Goal: Transaction & Acquisition: Purchase product/service

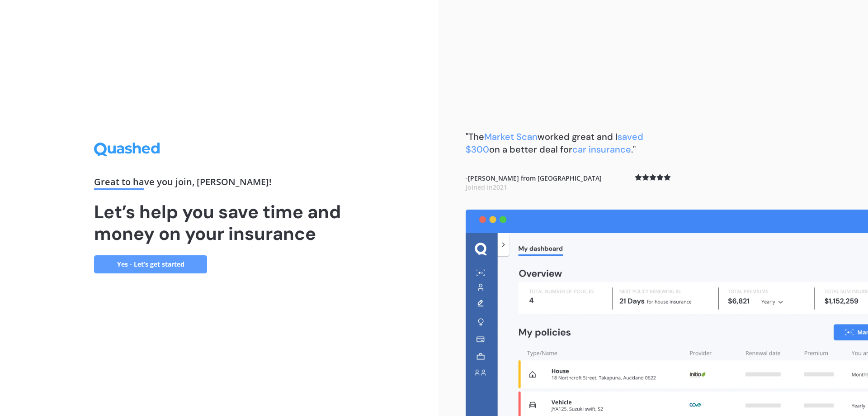
click at [160, 258] on link "Yes - Let’s get started" at bounding box center [150, 264] width 113 height 18
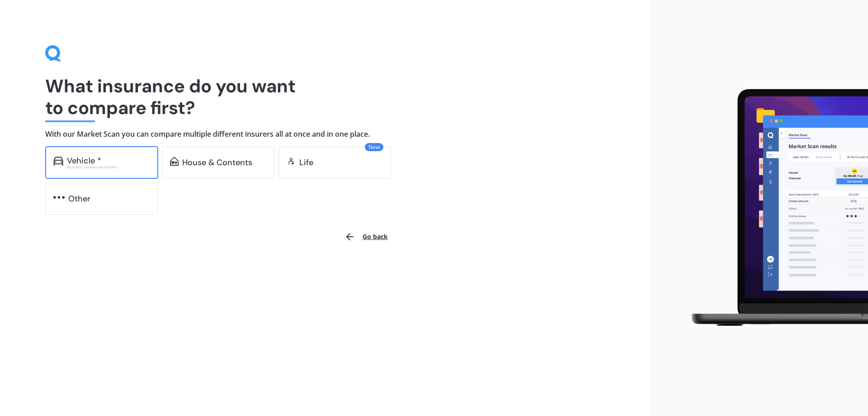
click at [93, 155] on div "Vehicle * Excludes commercial vehicles" at bounding box center [101, 162] width 113 height 33
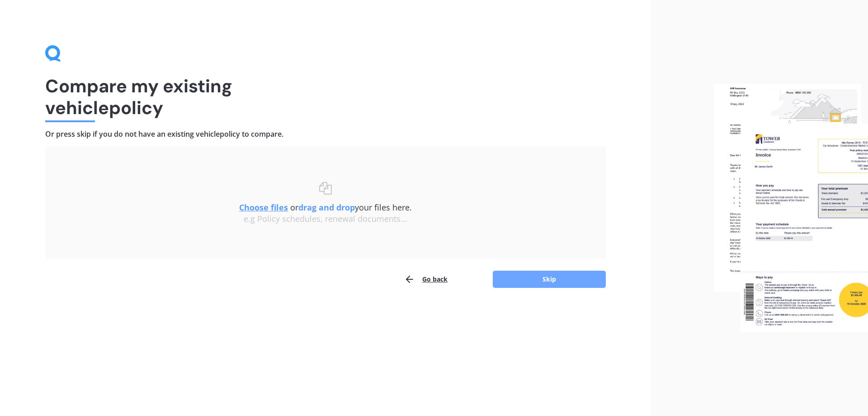
click at [562, 278] on button "Skip" at bounding box center [549, 278] width 113 height 17
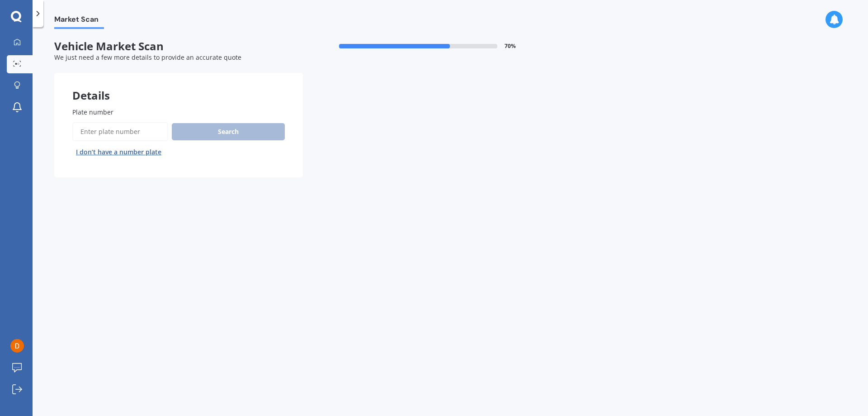
click at [123, 133] on input "Plate number" at bounding box center [120, 131] width 96 height 19
type input "MQR556"
click at [226, 128] on button "Search" at bounding box center [228, 131] width 113 height 17
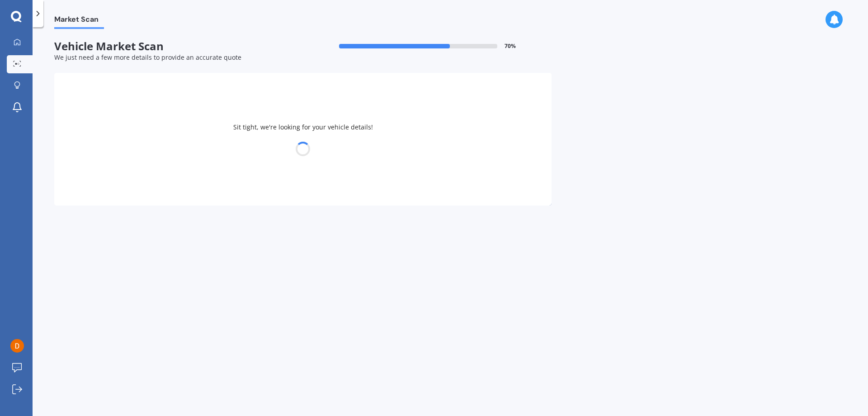
select select "VOLKSWAGEN"
select select "TIGUAN"
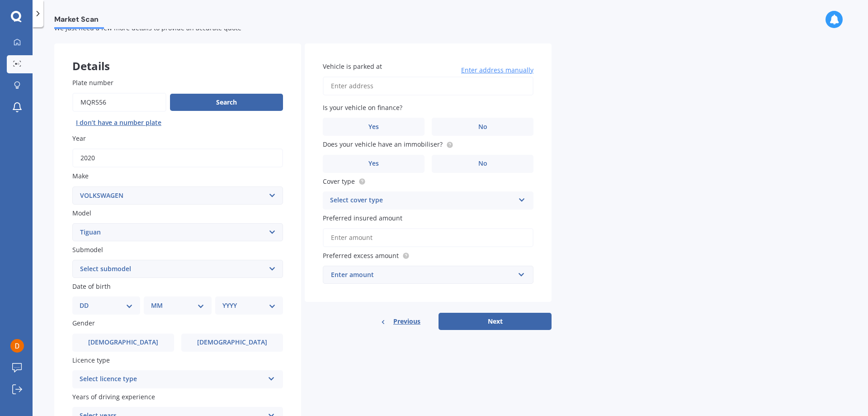
scroll to position [45, 0]
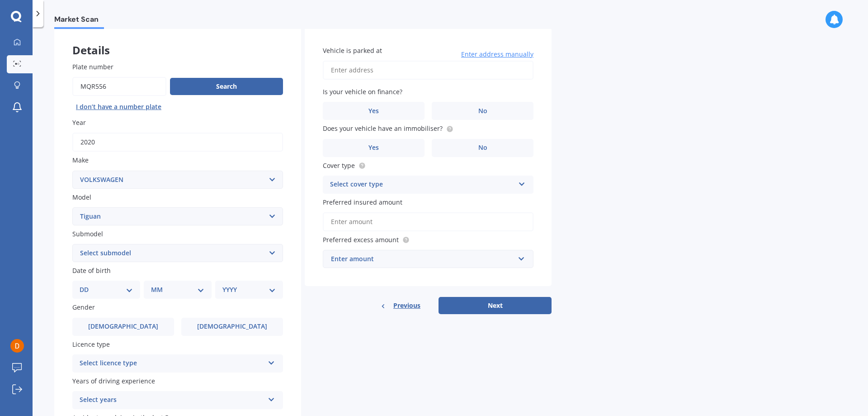
click at [188, 251] on select "Select submodel Diesel Turbo Petrol Turbo Petrol Turbo 4WD" at bounding box center [177, 253] width 211 height 18
select select "PETROL TURBO 4WD"
click at [72, 244] on select "Select submodel Diesel Turbo Petrol Turbo Petrol Turbo 4WD" at bounding box center [177, 253] width 211 height 18
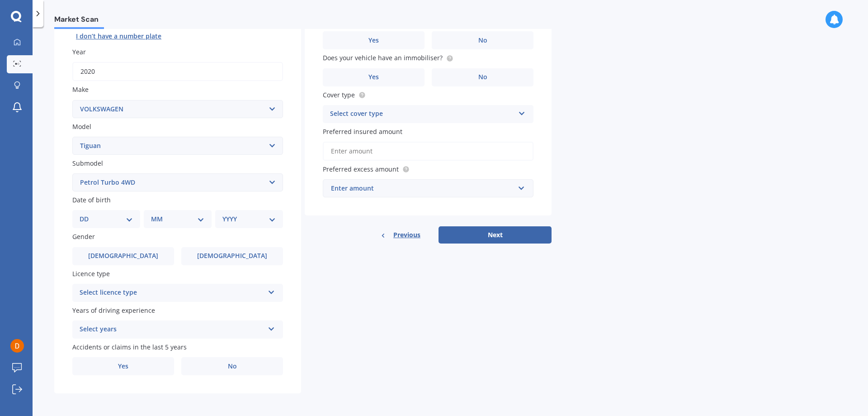
scroll to position [117, 0]
click at [130, 217] on select "DD 01 02 03 04 05 06 07 08 09 10 11 12 13 14 15 16 17 18 19 20 21 22 23 24 25 2…" at bounding box center [106, 218] width 53 height 10
select select "16"
click at [87, 213] on select "DD 01 02 03 04 05 06 07 08 09 10 11 12 13 14 15 16 17 18 19 20 21 22 23 24 25 2…" at bounding box center [106, 218] width 53 height 10
click at [204, 215] on select "MM 01 02 03 04 05 06 07 08 09 10 11 12" at bounding box center [180, 218] width 50 height 10
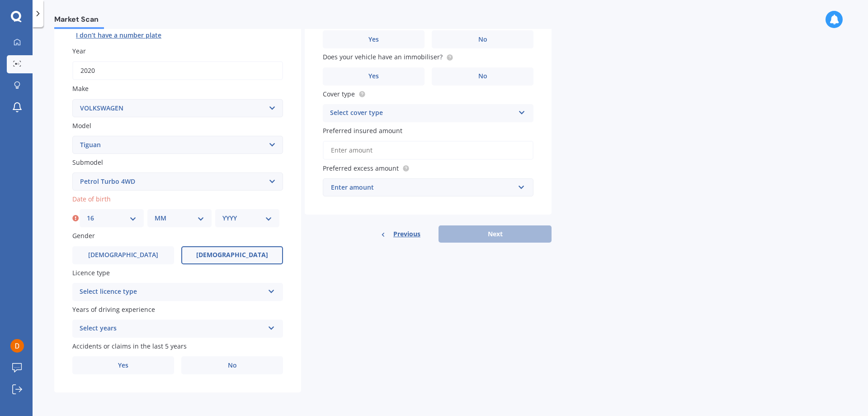
select select "11"
click at [155, 213] on select "MM 01 02 03 04 05 06 07 08 09 10 11 12" at bounding box center [180, 218] width 50 height 10
click at [262, 214] on select "YYYY 2025 2024 2023 2022 2021 2020 2019 2018 2017 2016 2015 2014 2013 2012 2011…" at bounding box center [247, 218] width 50 height 10
select select "1976"
click at [222, 213] on select "YYYY 2025 2024 2023 2022 2021 2020 2019 2018 2017 2016 2015 2014 2013 2012 2011…" at bounding box center [247, 218] width 50 height 10
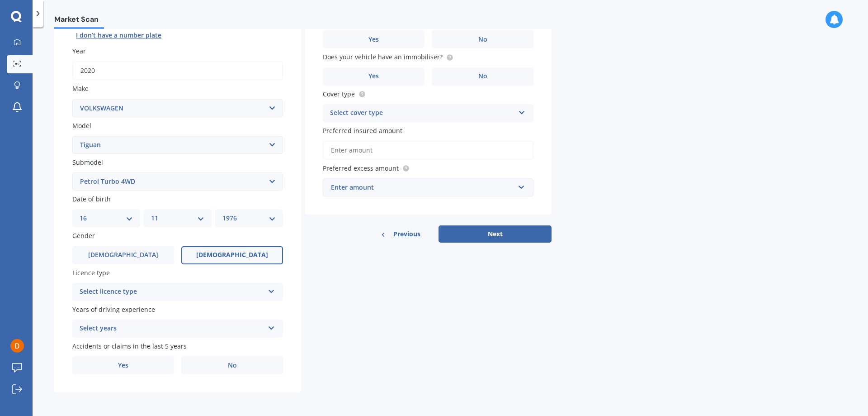
click at [221, 257] on span "[DEMOGRAPHIC_DATA]" at bounding box center [232, 255] width 72 height 8
click at [0, 0] on input "[DEMOGRAPHIC_DATA]" at bounding box center [0, 0] width 0 height 0
click at [210, 283] on div "Select licence type NZ Full NZ Restricted NZ Learners [GEOGRAPHIC_DATA] [GEOGRA…" at bounding box center [177, 292] width 211 height 18
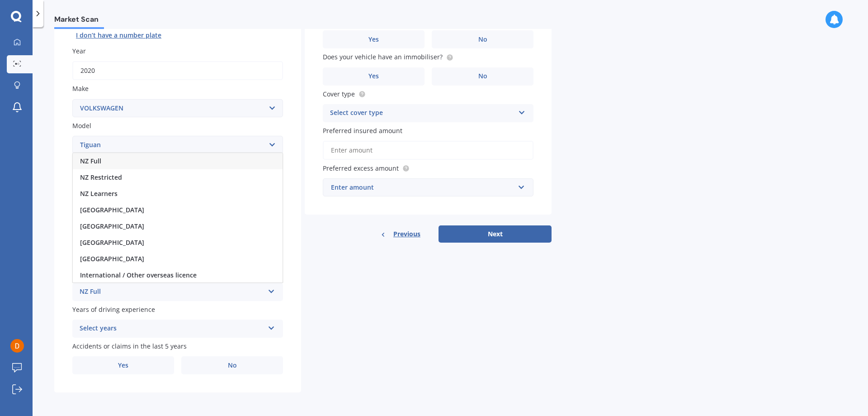
click at [97, 163] on span "NZ Full" at bounding box center [90, 160] width 21 height 9
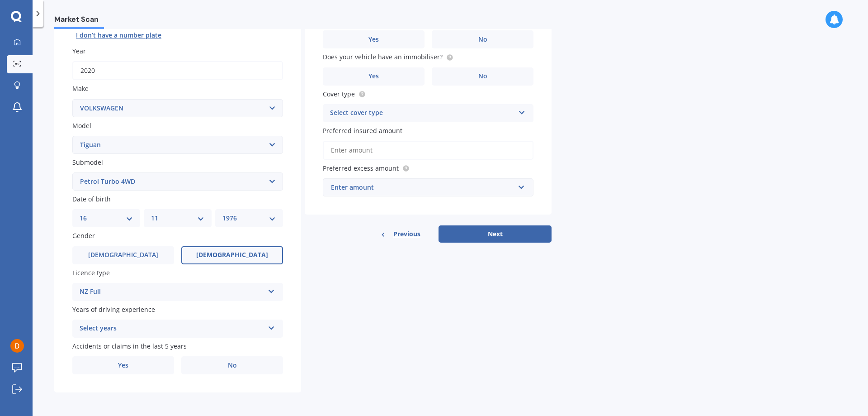
click at [188, 325] on div "Select years" at bounding box center [172, 328] width 184 height 11
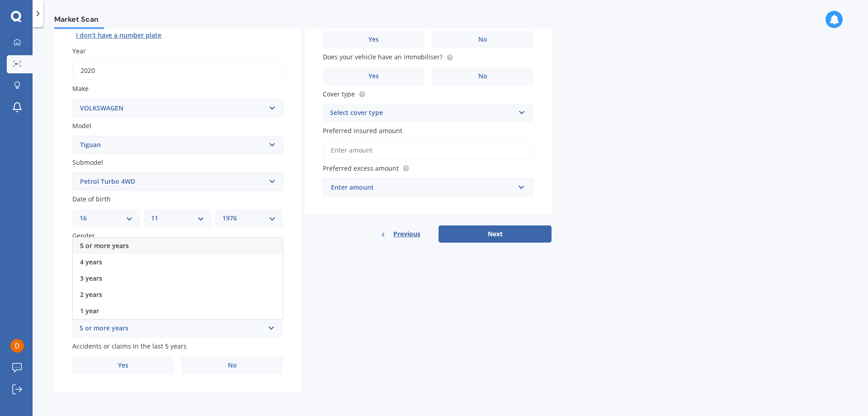
click at [153, 242] on div "5 or more years" at bounding box center [178, 245] width 210 height 16
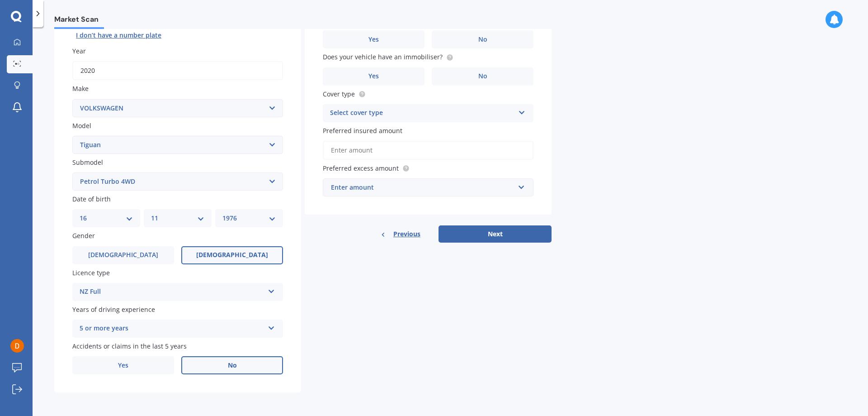
click at [227, 369] on label "No" at bounding box center [232, 365] width 102 height 18
click at [0, 0] on input "No" at bounding box center [0, 0] width 0 height 0
click at [122, 360] on label "Yes" at bounding box center [123, 365] width 102 height 18
click at [0, 0] on input "Yes" at bounding box center [0, 0] width 0 height 0
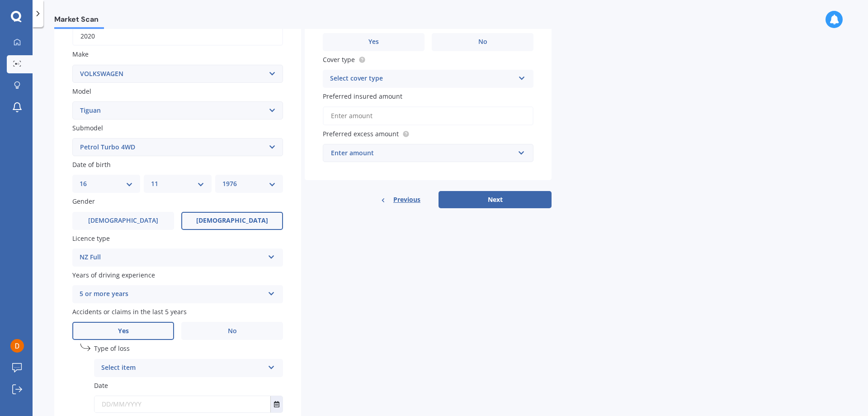
scroll to position [207, 0]
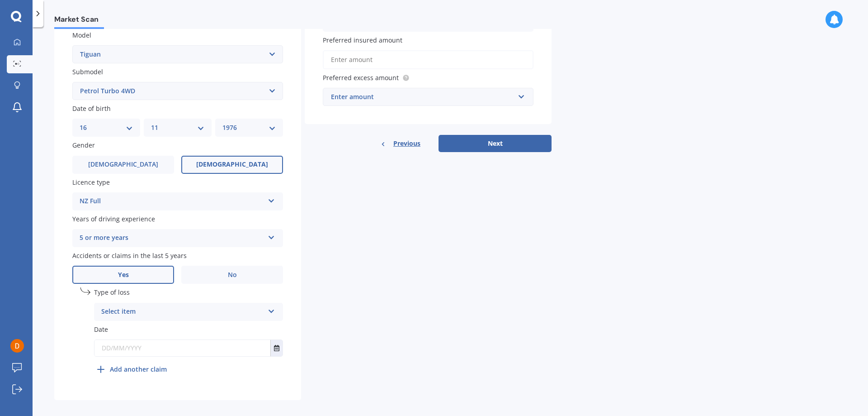
click at [132, 308] on div "Select item" at bounding box center [182, 311] width 163 height 11
click at [138, 345] on span "Not at fault accident" at bounding box center [134, 345] width 64 height 9
click at [277, 348] on icon "Select date" at bounding box center [276, 348] width 5 height 6
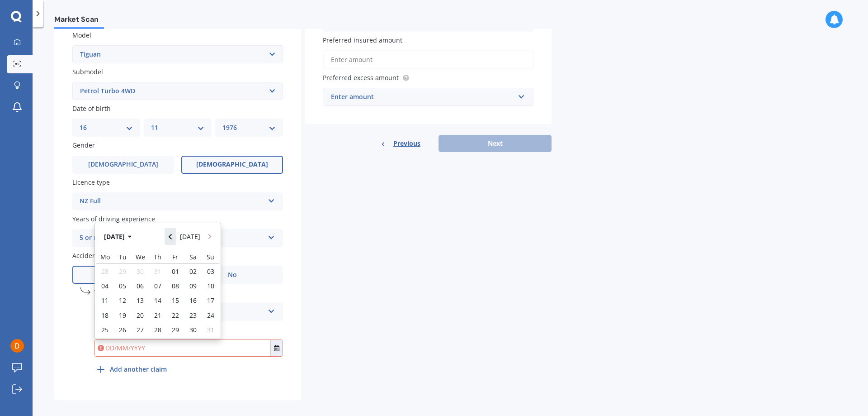
click at [172, 235] on icon "Navigate back" at bounding box center [170, 236] width 3 height 5
click at [132, 235] on icon "button" at bounding box center [130, 236] width 4 height 6
click at [113, 263] on span "Jan" at bounding box center [111, 265] width 9 height 9
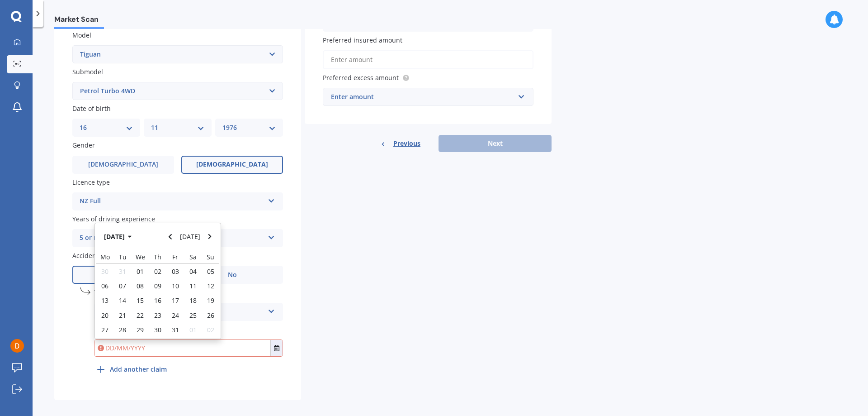
click at [373, 301] on div "Details Plate number Search I don’t have a number plate Year [DATE] Make Select…" at bounding box center [302, 133] width 497 height 534
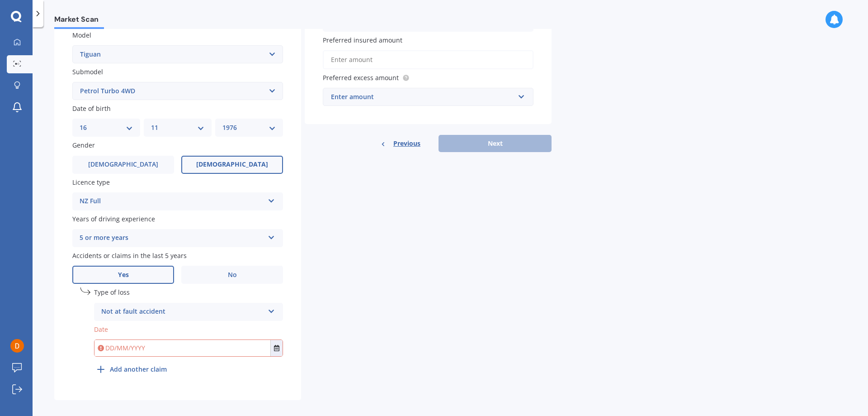
click at [211, 349] on input "text" at bounding box center [183, 348] width 176 height 16
click at [278, 349] on icon "Select date" at bounding box center [276, 348] width 5 height 6
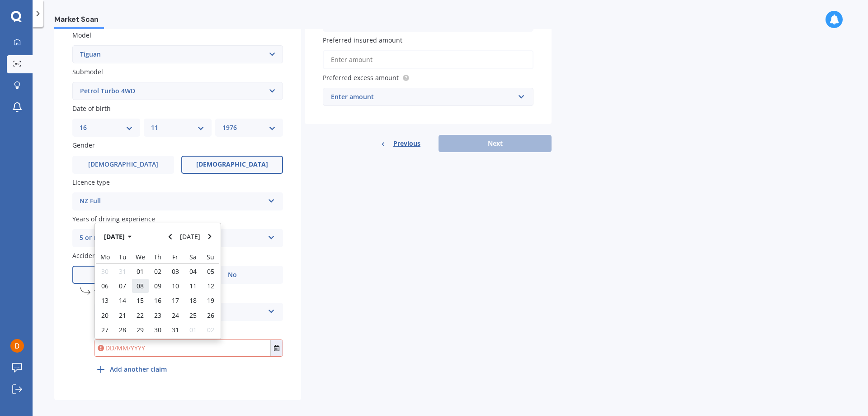
click at [142, 284] on span "08" at bounding box center [140, 285] width 7 height 9
type input "[DATE]"
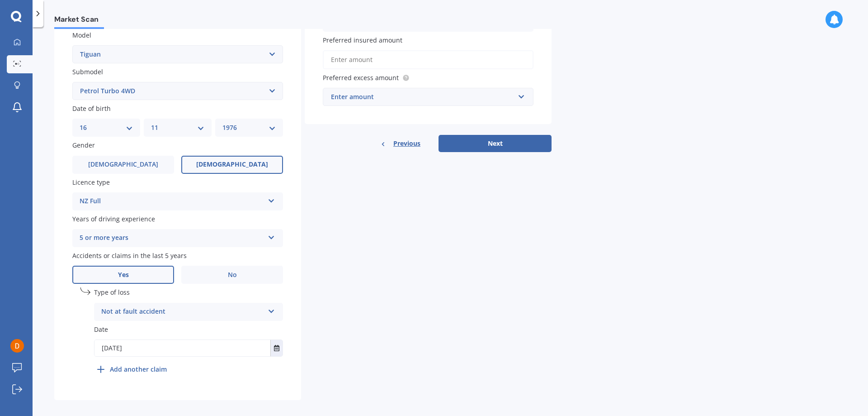
click at [373, 307] on div "Details Plate number Search I don’t have a number plate Year [DATE] Make Select…" at bounding box center [302, 133] width 497 height 534
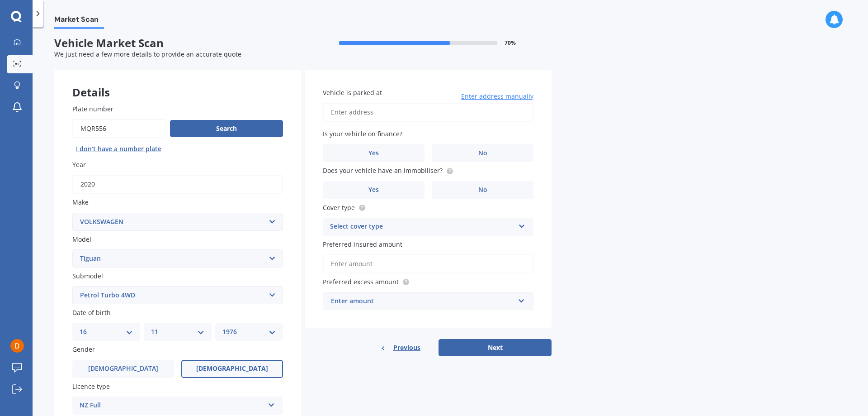
scroll to position [0, 0]
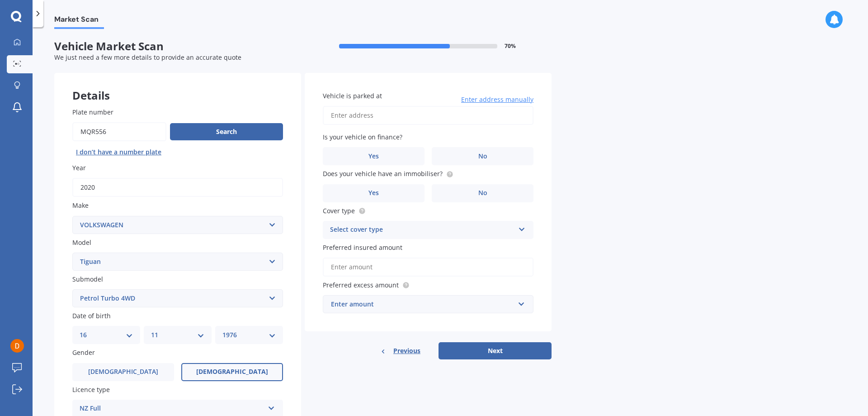
click at [495, 117] on input "Vehicle is parked at" at bounding box center [428, 115] width 211 height 19
type input "[STREET_ADDRESS][PERSON_NAME]"
click at [501, 159] on label "No" at bounding box center [483, 156] width 102 height 18
click at [0, 0] on input "No" at bounding box center [0, 0] width 0 height 0
click at [447, 173] on circle at bounding box center [450, 174] width 6 height 6
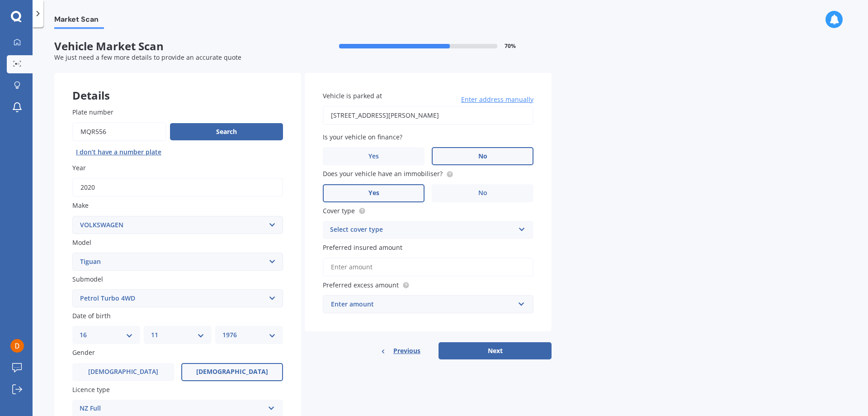
click at [404, 188] on label "Yes" at bounding box center [374, 193] width 102 height 18
click at [0, 0] on input "Yes" at bounding box center [0, 0] width 0 height 0
click at [406, 225] on div "Select cover type" at bounding box center [422, 229] width 184 height 11
click at [396, 246] on div "Comprehensive" at bounding box center [428, 247] width 210 height 16
click at [408, 264] on input "Preferred insured amount" at bounding box center [428, 266] width 211 height 19
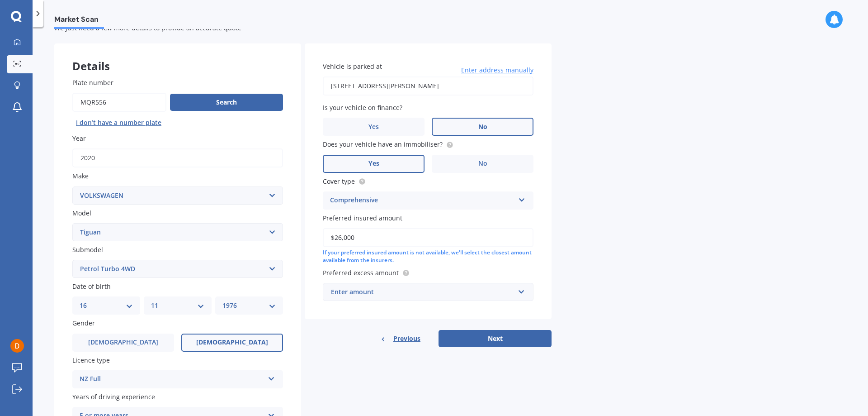
scroll to position [45, 0]
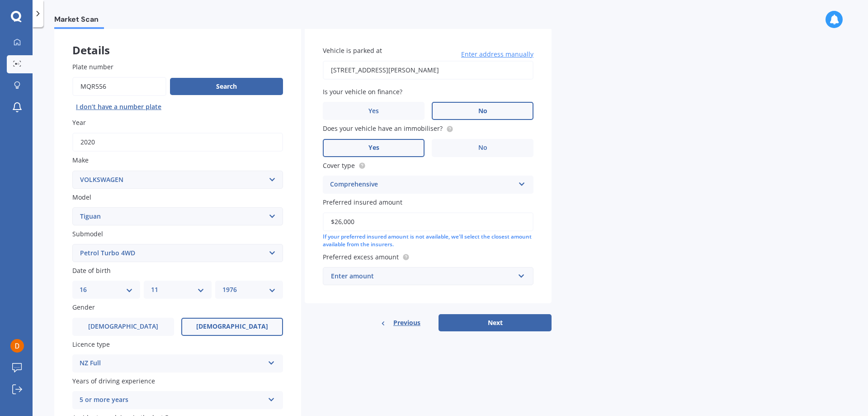
type input "$26,000"
click at [454, 275] on div "Enter amount" at bounding box center [423, 276] width 184 height 10
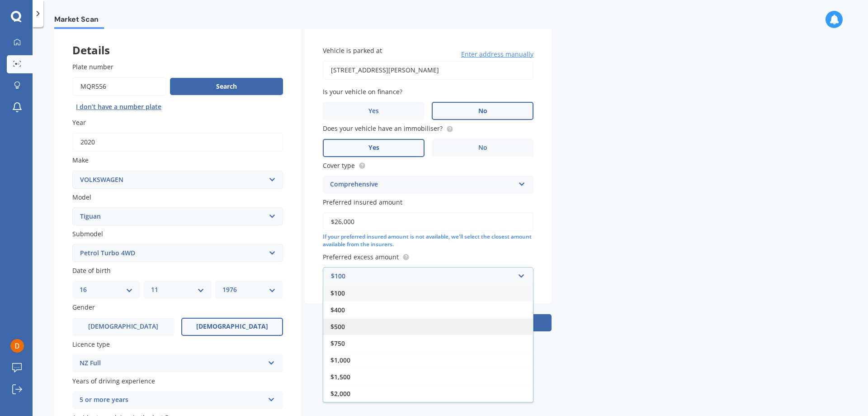
click at [410, 324] on div "$500" at bounding box center [428, 326] width 210 height 17
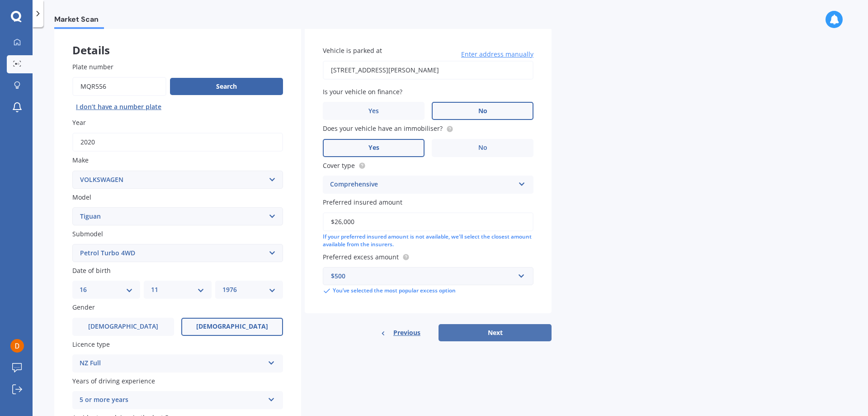
click at [508, 329] on button "Next" at bounding box center [495, 332] width 113 height 17
select select "16"
select select "11"
select select "1976"
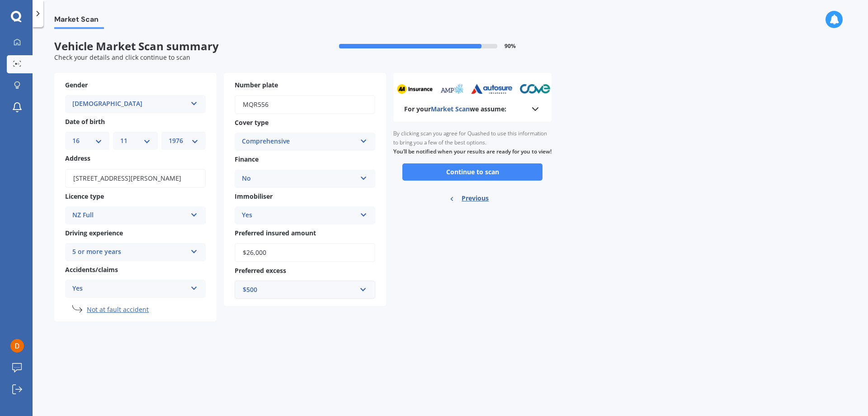
scroll to position [0, 0]
click at [472, 179] on button "Continue to scan" at bounding box center [472, 171] width 140 height 17
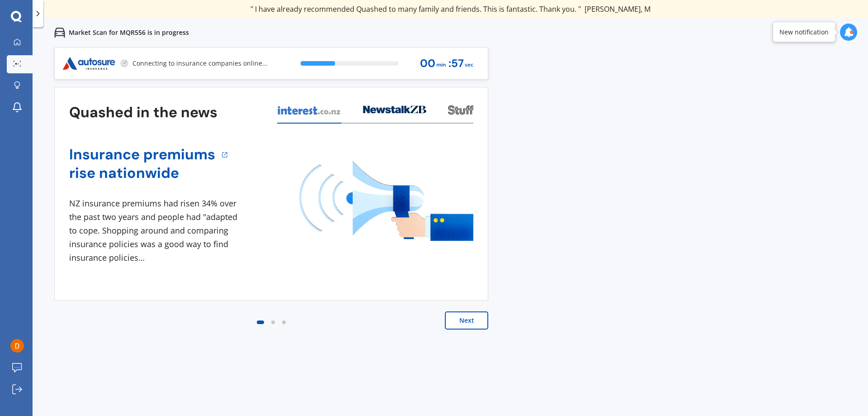
click at [460, 321] on button "Next" at bounding box center [466, 320] width 43 height 18
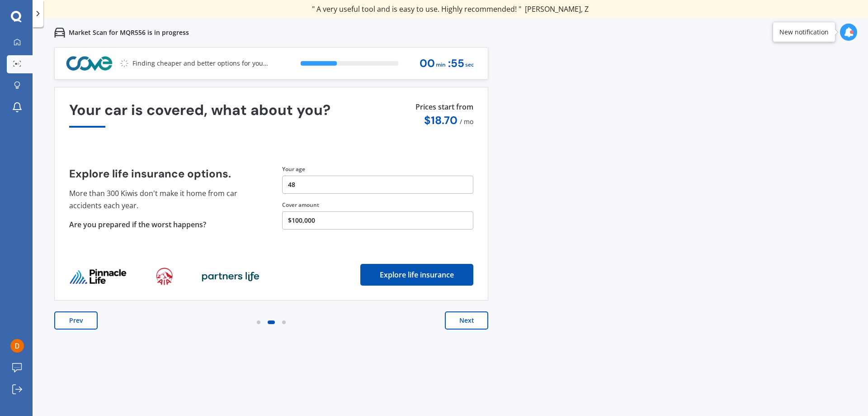
click at [454, 320] on button "Next" at bounding box center [466, 320] width 43 height 18
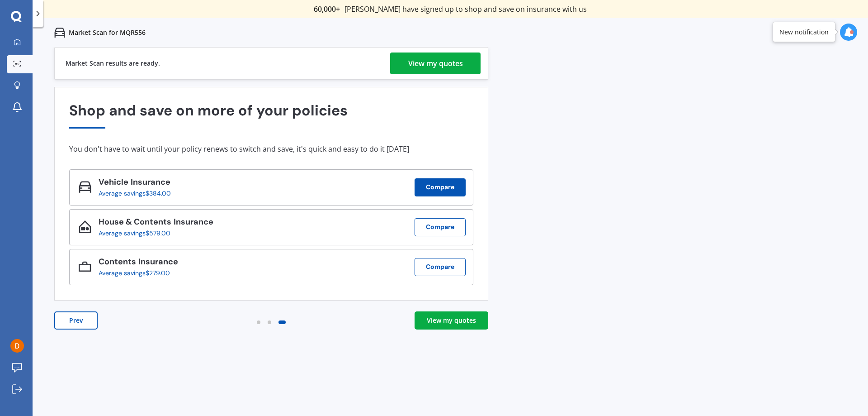
click at [440, 187] on button "Compare" at bounding box center [440, 187] width 51 height 18
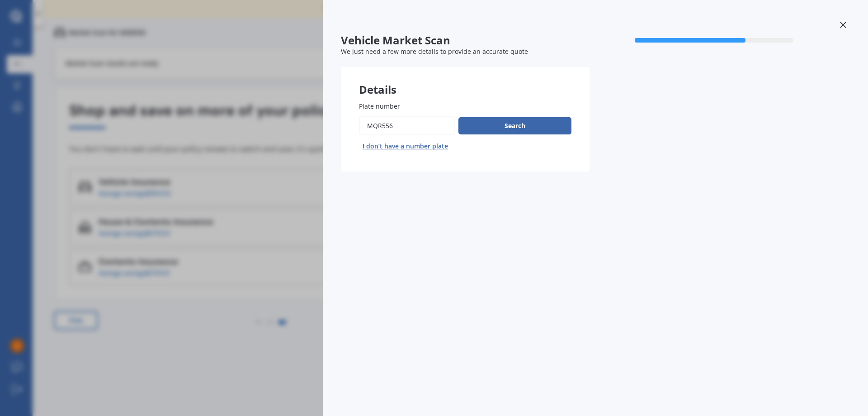
click at [843, 21] on div at bounding box center [844, 26] width 14 height 16
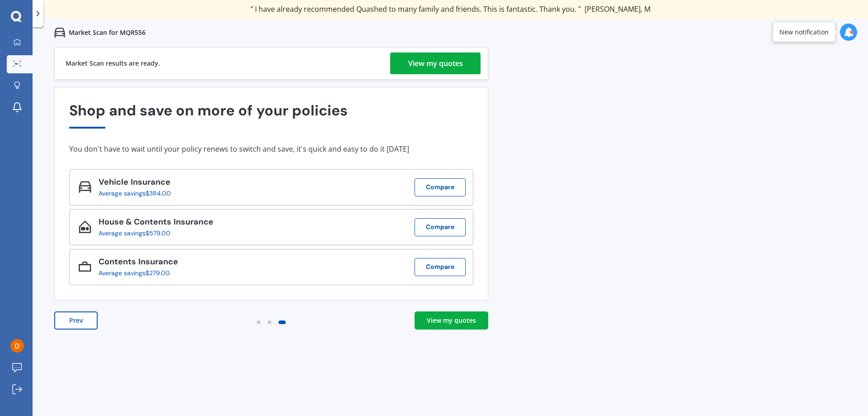
click at [452, 324] on div "View my quotes" at bounding box center [451, 320] width 49 height 9
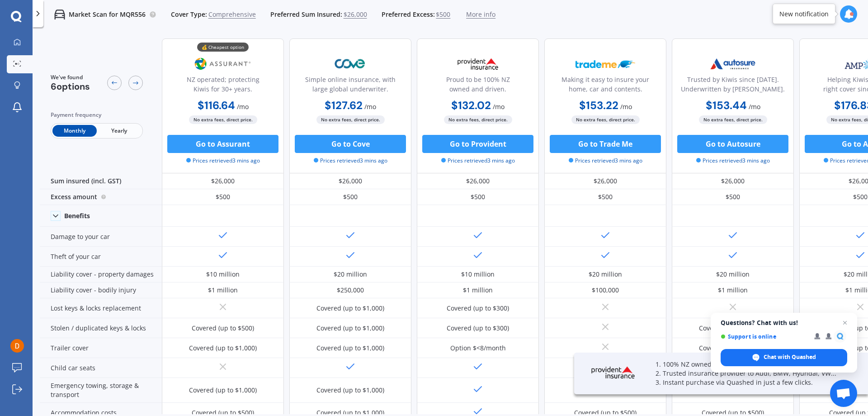
click at [110, 132] on span "Yearly" at bounding box center [119, 131] width 44 height 12
